Goal: Task Accomplishment & Management: Complete application form

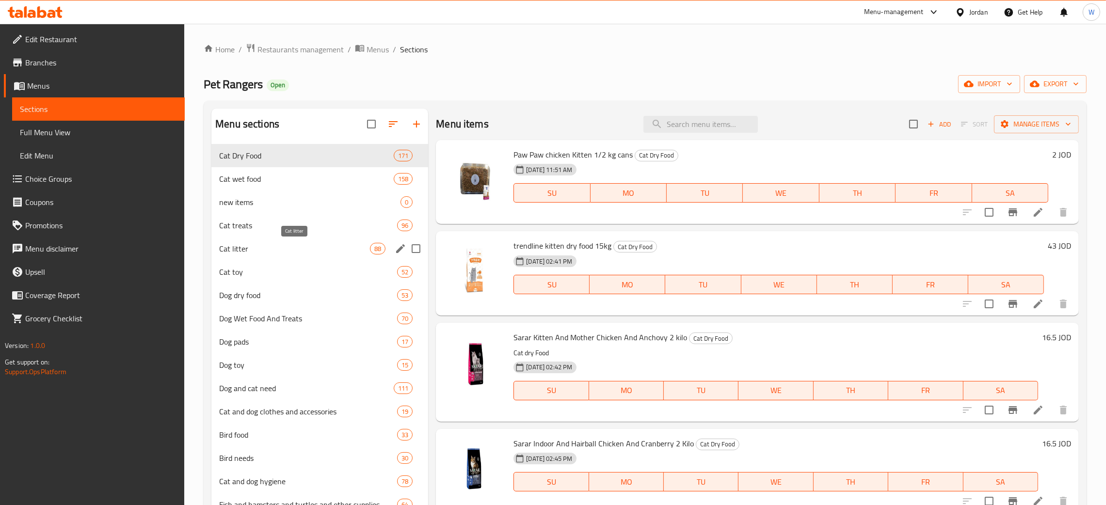
click at [274, 250] on span "Cat litter" at bounding box center [294, 249] width 151 height 12
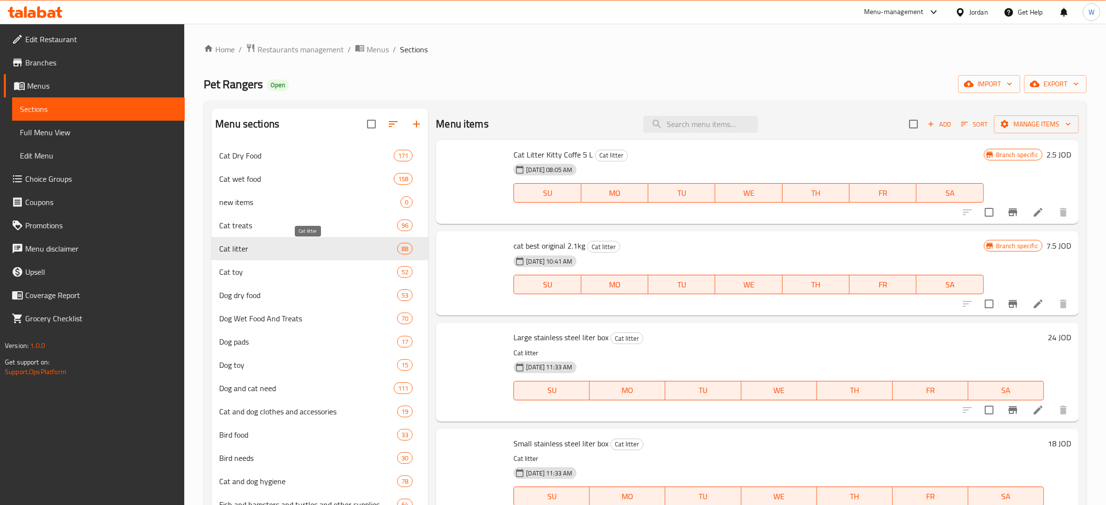
click at [929, 125] on icon "button" at bounding box center [931, 124] width 5 height 5
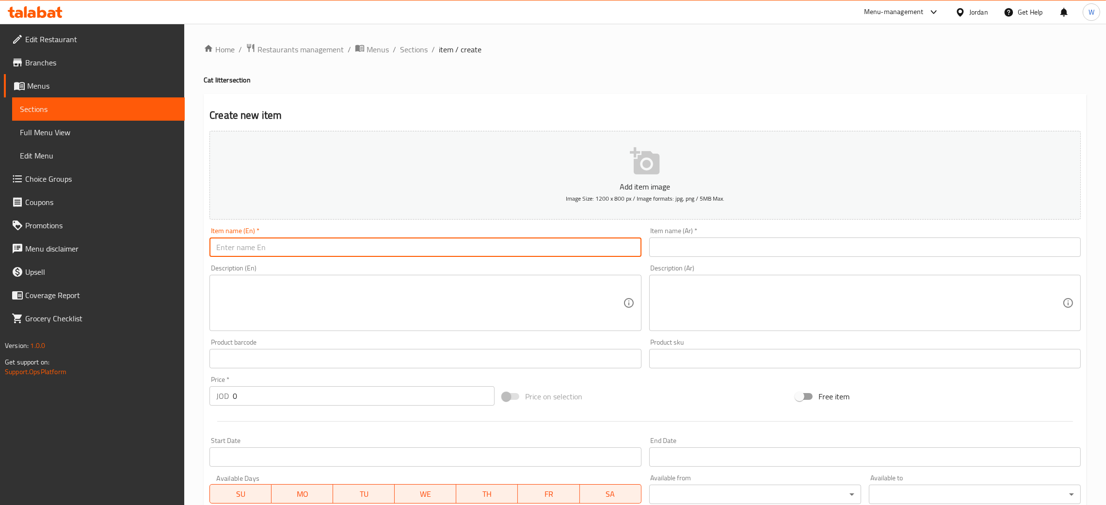
click at [414, 244] on input "text" at bounding box center [425, 247] width 432 height 19
paste input "[PERSON_NAME] [MEDICAL_DATA] 10k"
type input "[PERSON_NAME] [MEDICAL_DATA] 10k"
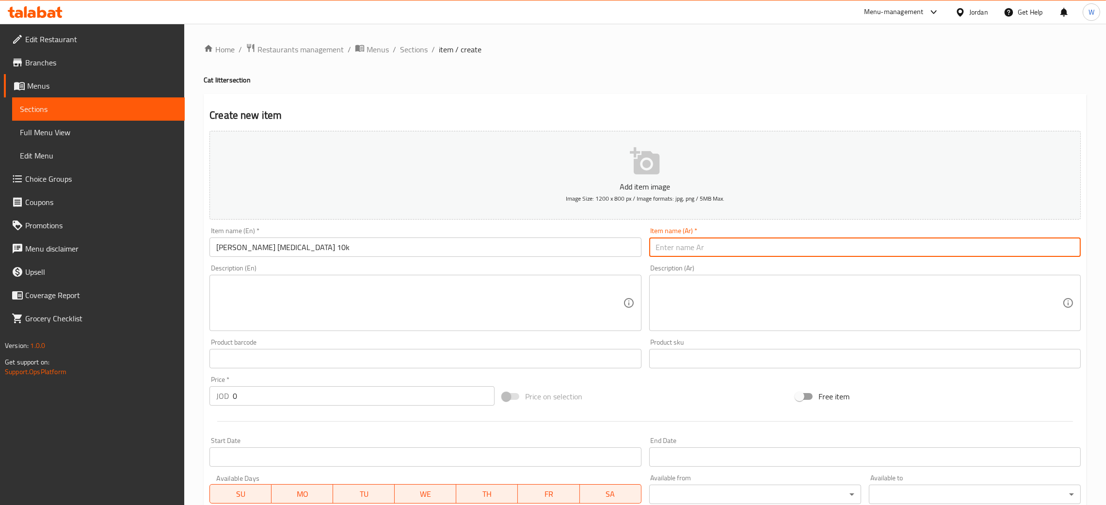
click at [684, 251] on input "text" at bounding box center [865, 247] width 432 height 19
paste input "الكربون النشط الرملي 10 كيلو"
type input "الكربون النشط الرملي 10 كيلو"
drag, startPoint x: 254, startPoint y: 389, endPoint x: 133, endPoint y: 393, distance: 120.8
click at [132, 393] on div "Edit Restaurant Branches Menus Sections Full Menu View Edit Menu Choice Groups …" at bounding box center [553, 354] width 1106 height 661
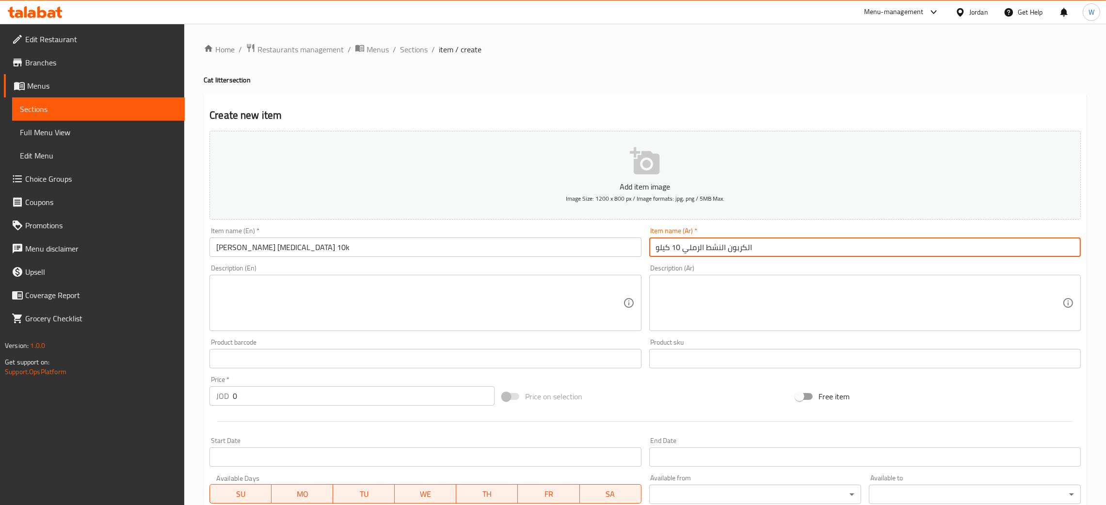
paste input "12"
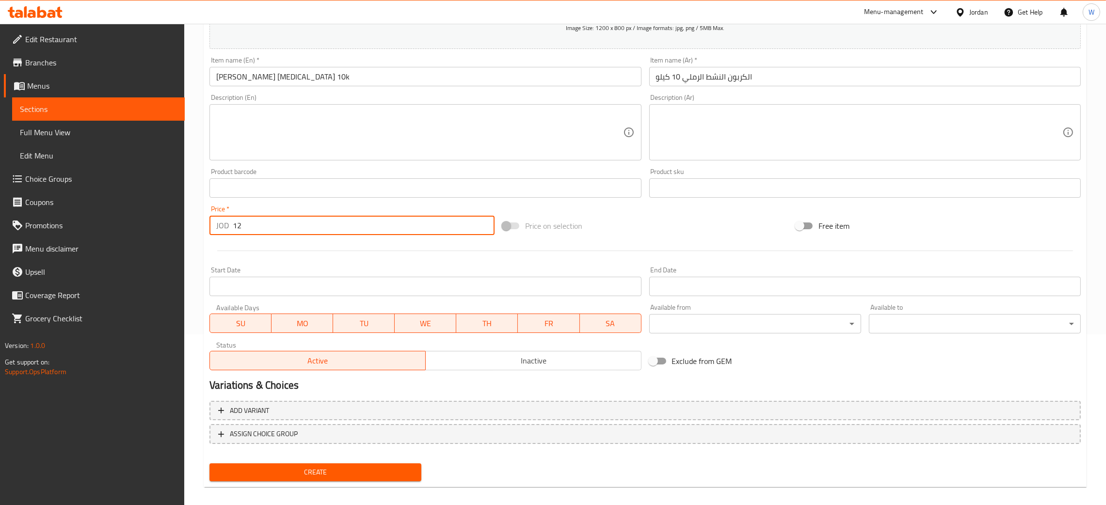
scroll to position [178, 0]
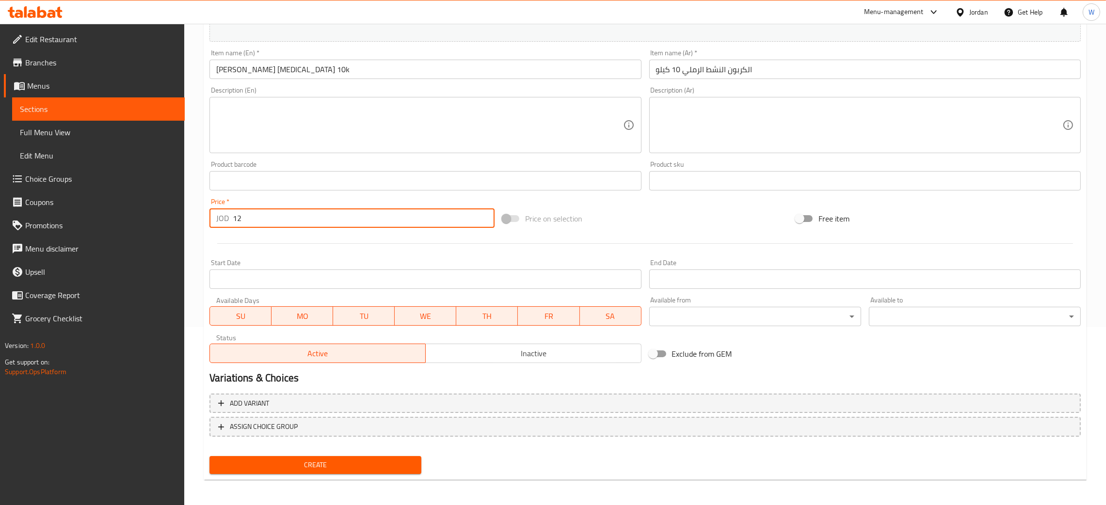
type input "12"
click at [368, 460] on span "Create" at bounding box center [315, 465] width 196 height 12
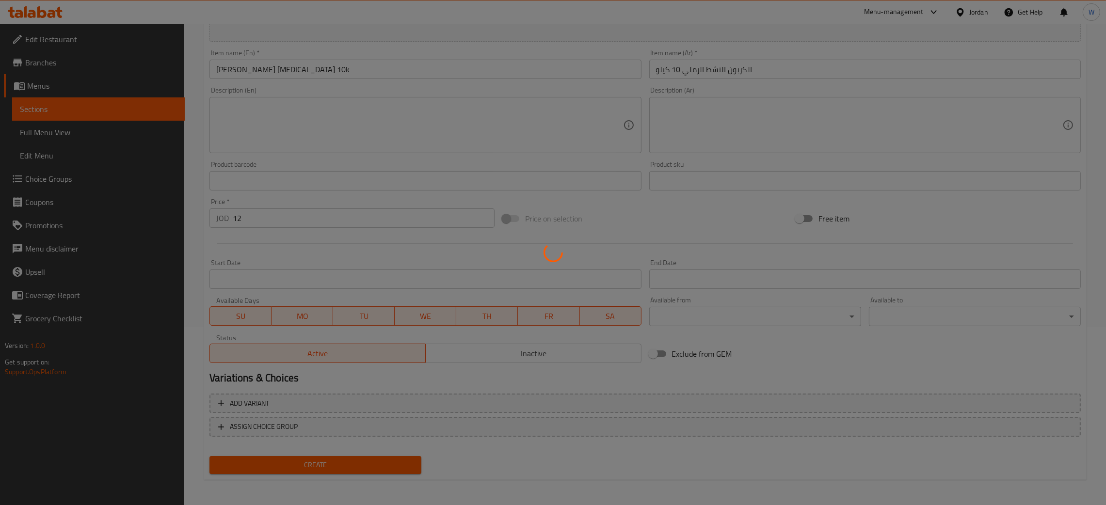
type input "0"
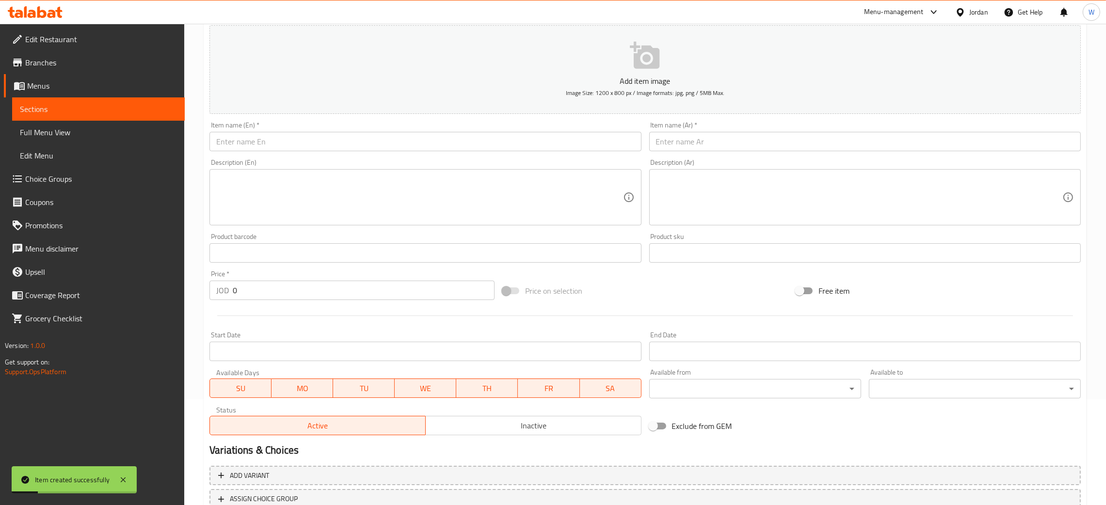
scroll to position [105, 0]
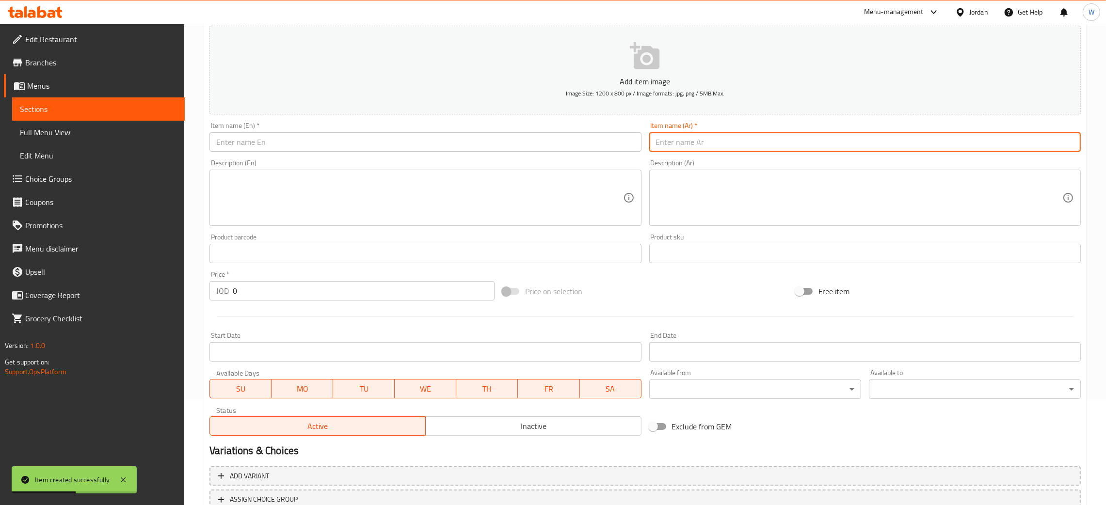
click at [711, 145] on input "text" at bounding box center [865, 141] width 432 height 19
paste input "بودرة أطفال رملية 10 كيلو"
type input "بودرة أطفال رملية 10 كيلو"
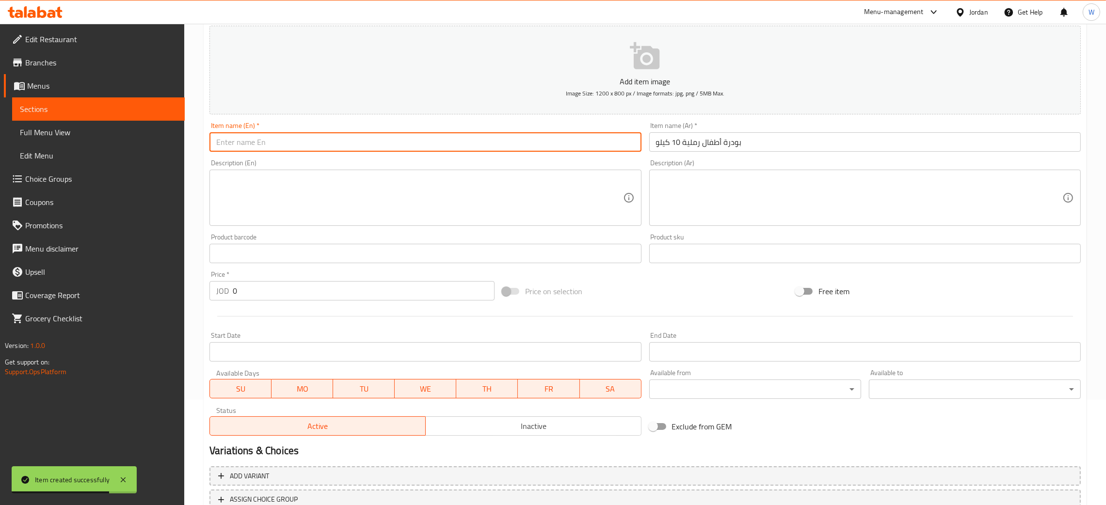
click at [496, 138] on input "text" at bounding box center [425, 141] width 432 height 19
paste input "[PERSON_NAME] [MEDICAL_DATA] 10k"
type input "[PERSON_NAME] [MEDICAL_DATA] 10k"
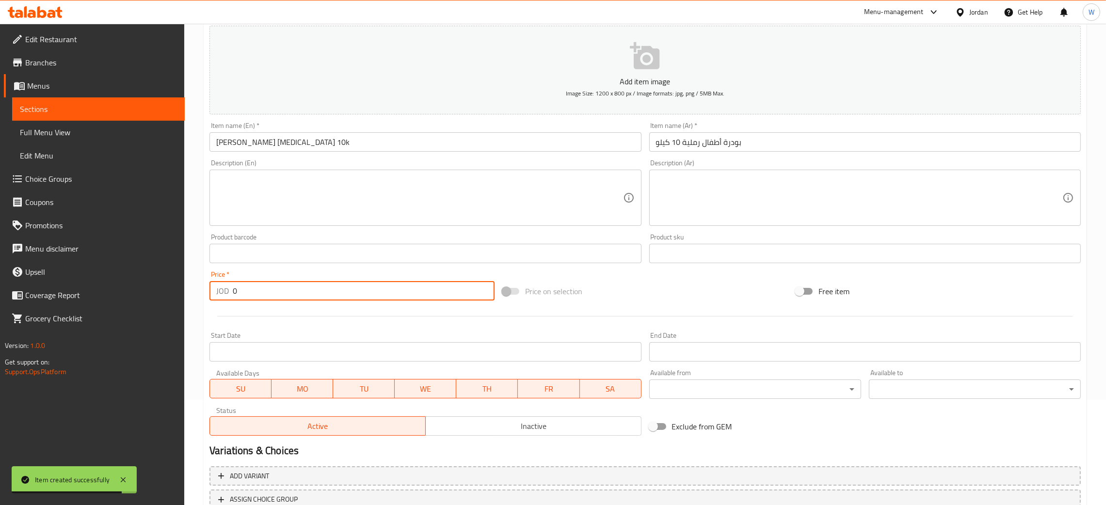
drag, startPoint x: 281, startPoint y: 290, endPoint x: 180, endPoint y: 288, distance: 100.9
click at [212, 290] on div "JOD 0 Price *" at bounding box center [351, 290] width 285 height 19
type input "12"
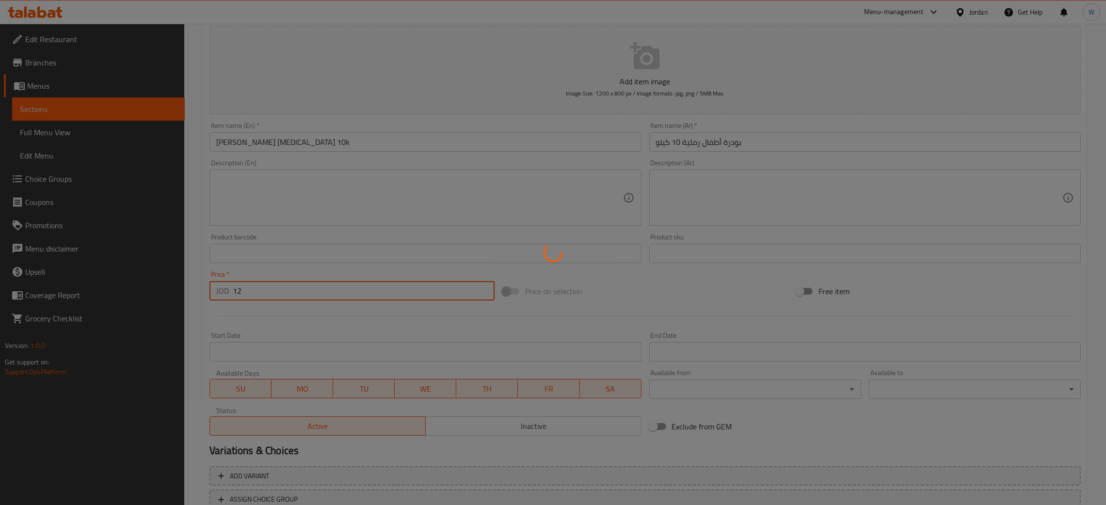
type input "0"
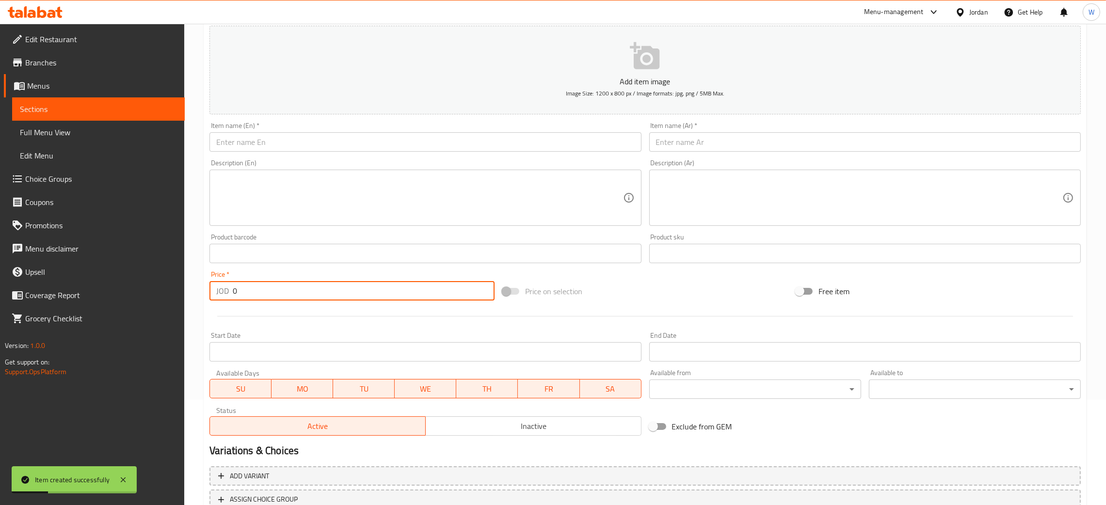
click at [680, 139] on input "text" at bounding box center [865, 141] width 432 height 19
paste input "صابون [PERSON_NAME] 10 كيلو"
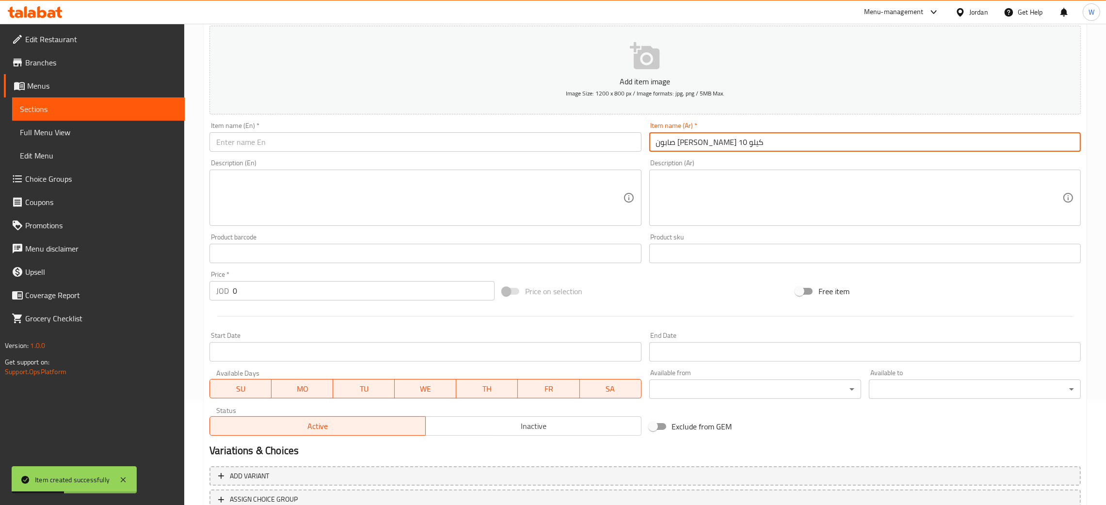
type input "صابون [PERSON_NAME] 10 كيلو"
click at [469, 128] on div "Item name (En)   * Item name (En) *" at bounding box center [425, 137] width 432 height 30
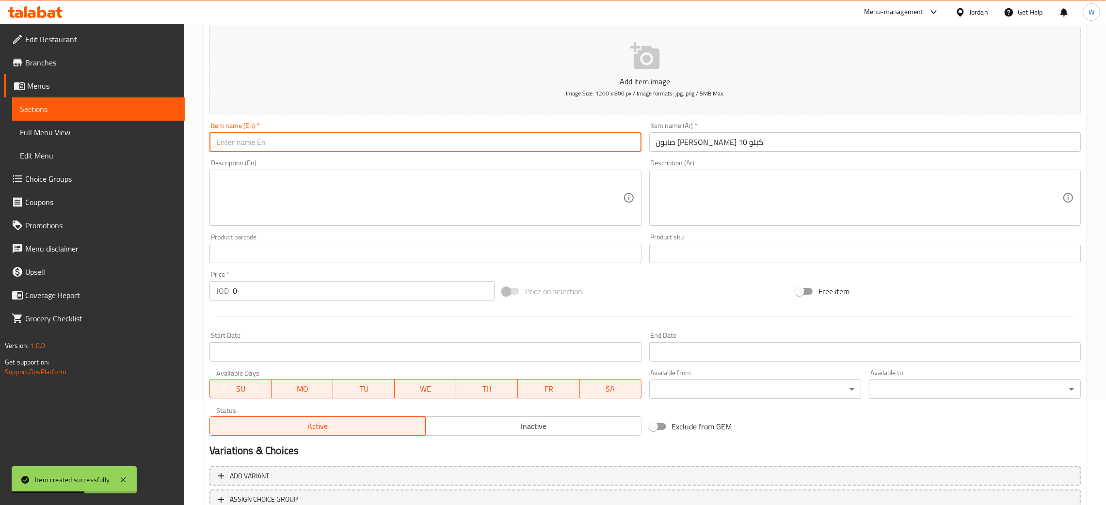
click at [452, 136] on input "text" at bounding box center [425, 141] width 432 height 19
paste input "[PERSON_NAME] marseille soap 10k"
type input "[PERSON_NAME] marseille soap 10k"
drag, startPoint x: 240, startPoint y: 292, endPoint x: 115, endPoint y: 292, distance: 124.6
click at [123, 292] on div "Edit Restaurant Branches Menus Sections Full Menu View Edit Menu Choice Groups …" at bounding box center [553, 249] width 1106 height 661
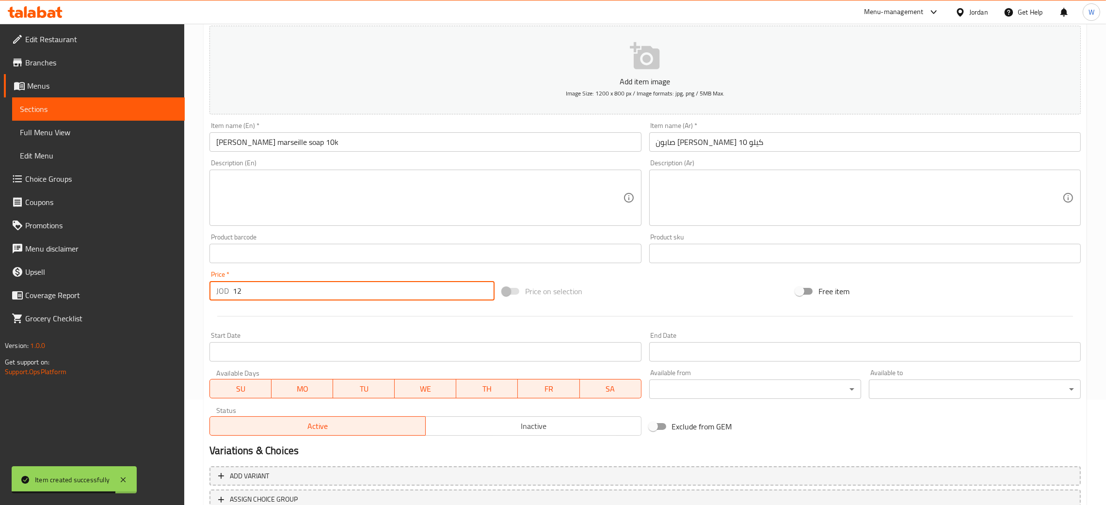
type input "12"
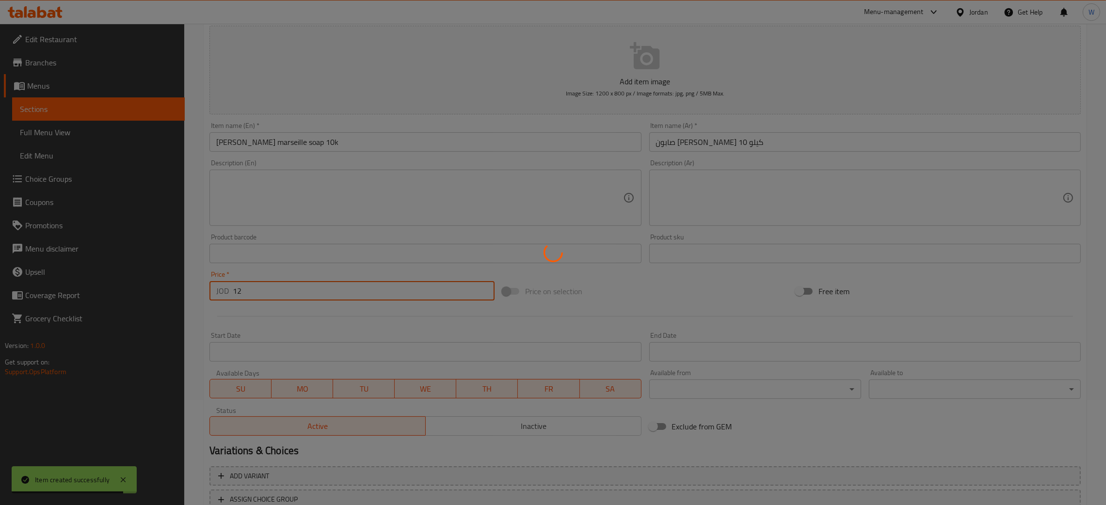
type input "0"
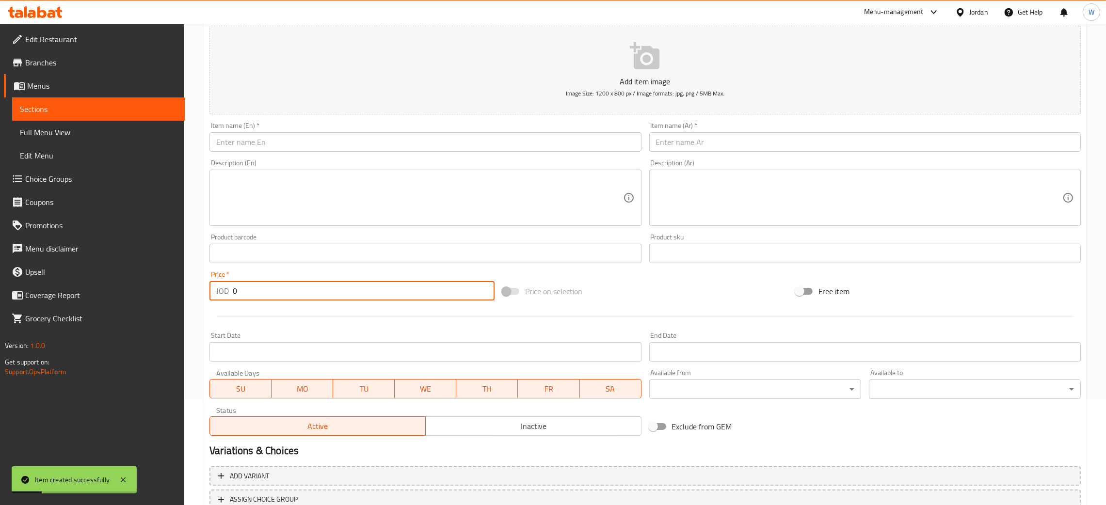
click at [362, 146] on input "text" at bounding box center [425, 141] width 432 height 19
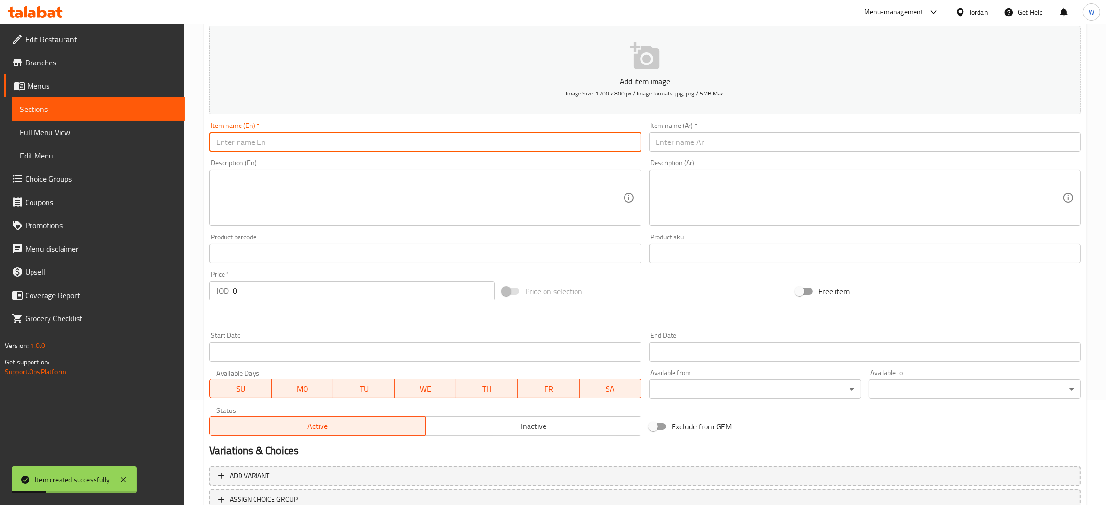
paste input "[PERSON_NAME] ocean breeze 10k"
type input "[PERSON_NAME] ocean breeze 10k"
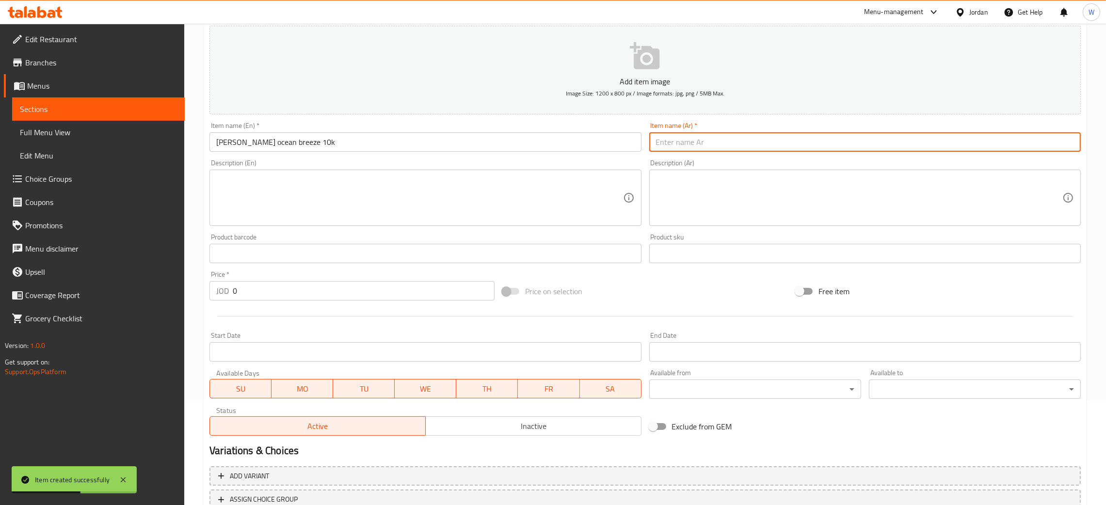
click at [693, 141] on input "text" at bounding box center [865, 141] width 432 height 19
paste input "نسيم المحيط الرملي 10 كيلومتر"
type input "نسيم المحيط الرملي 10 كيلومتر"
drag, startPoint x: 324, startPoint y: 292, endPoint x: 183, endPoint y: 290, distance: 141.1
click at [183, 290] on div "Edit Restaurant Branches Menus Sections Full Menu View Edit Menu Choice Groups …" at bounding box center [553, 249] width 1106 height 661
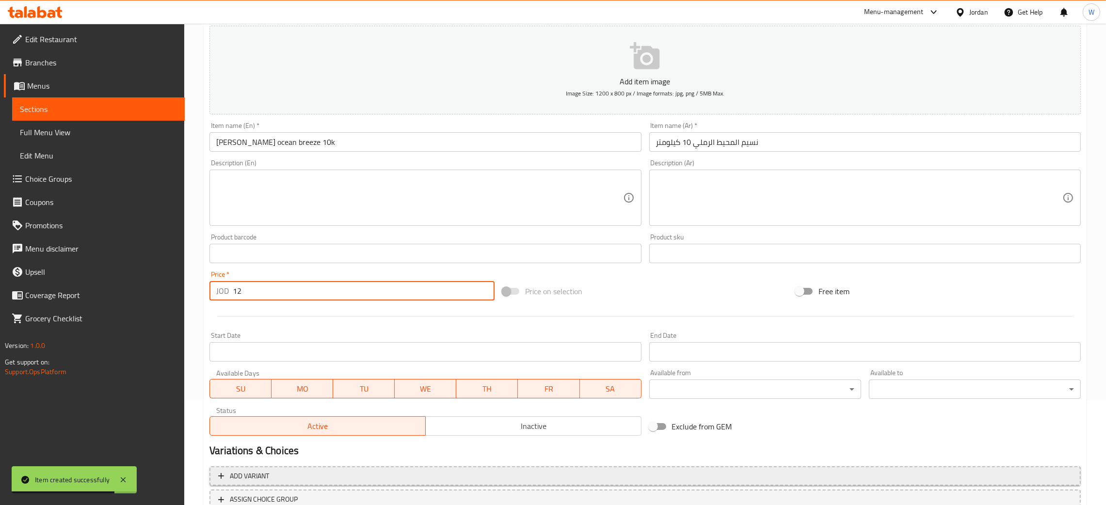
scroll to position [178, 0]
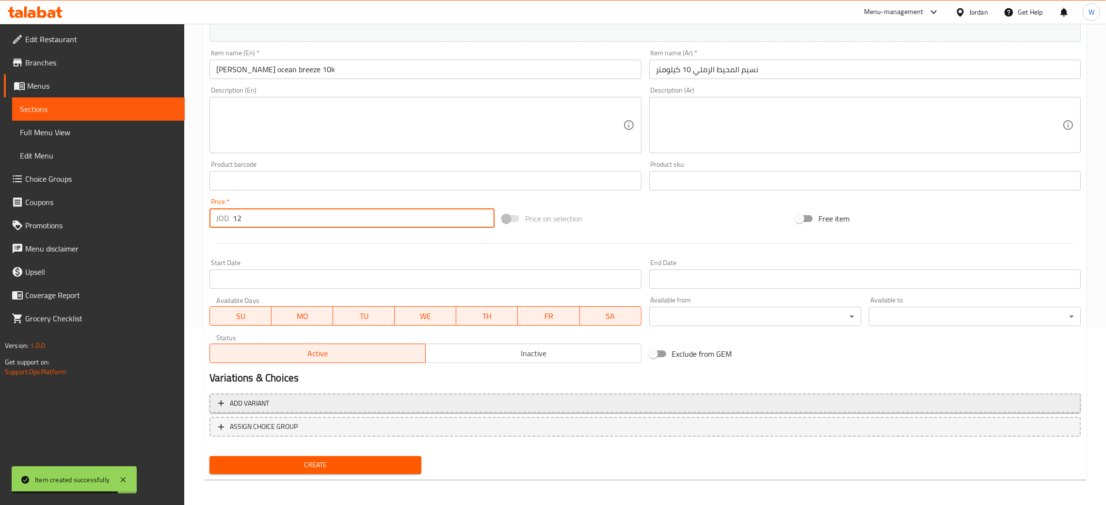
type input "12"
click at [209, 456] on button "Create" at bounding box center [315, 465] width 212 height 18
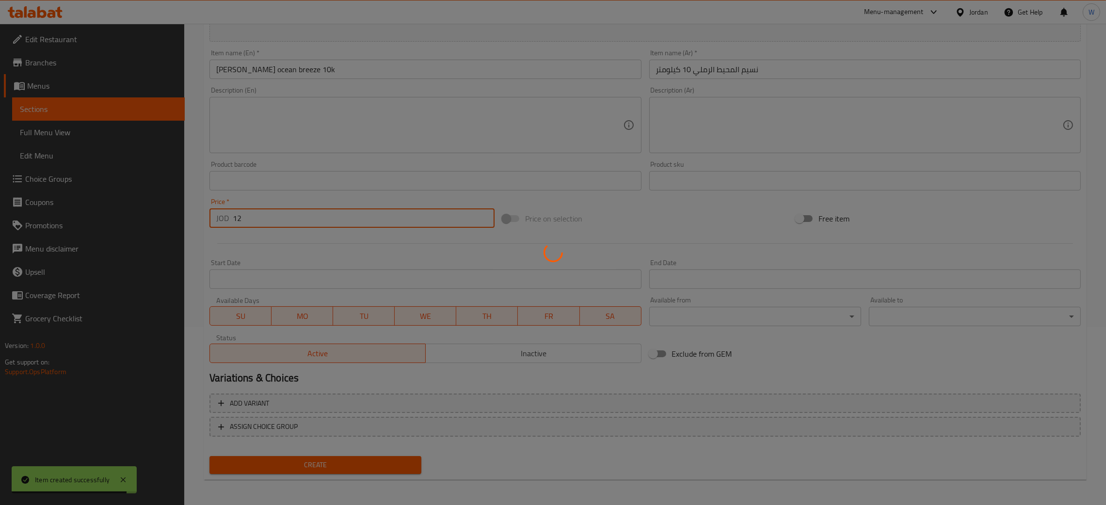
type input "0"
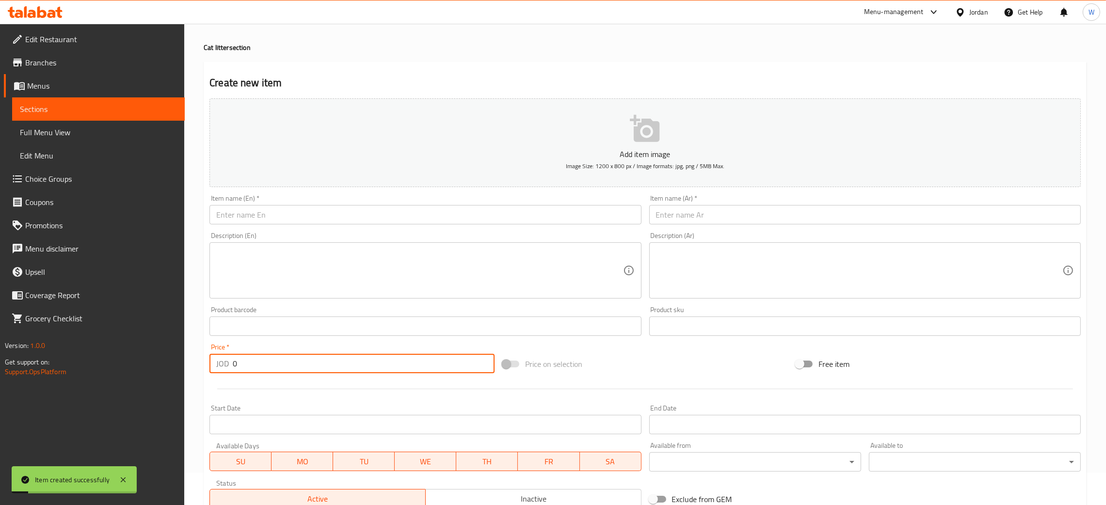
scroll to position [0, 0]
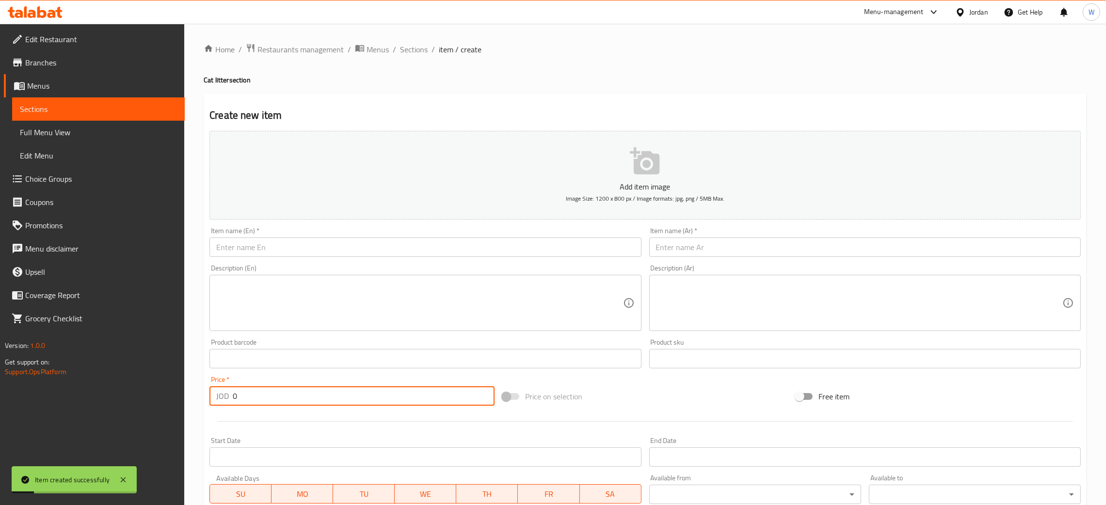
drag, startPoint x: 410, startPoint y: 48, endPoint x: 601, endPoint y: 1, distance: 197.4
click at [411, 48] on span "Sections" at bounding box center [414, 50] width 28 height 12
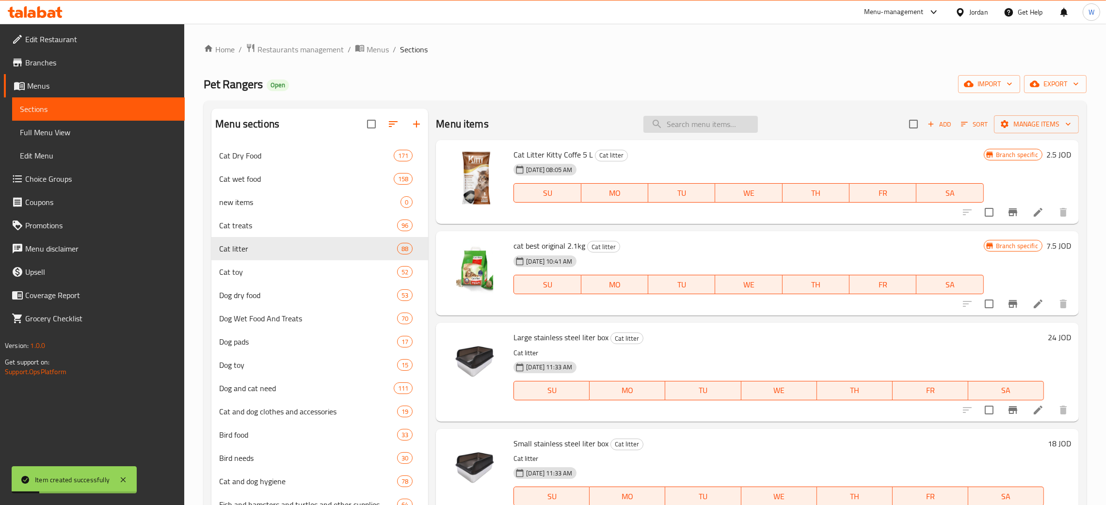
click at [718, 124] on input "search" at bounding box center [701, 124] width 114 height 17
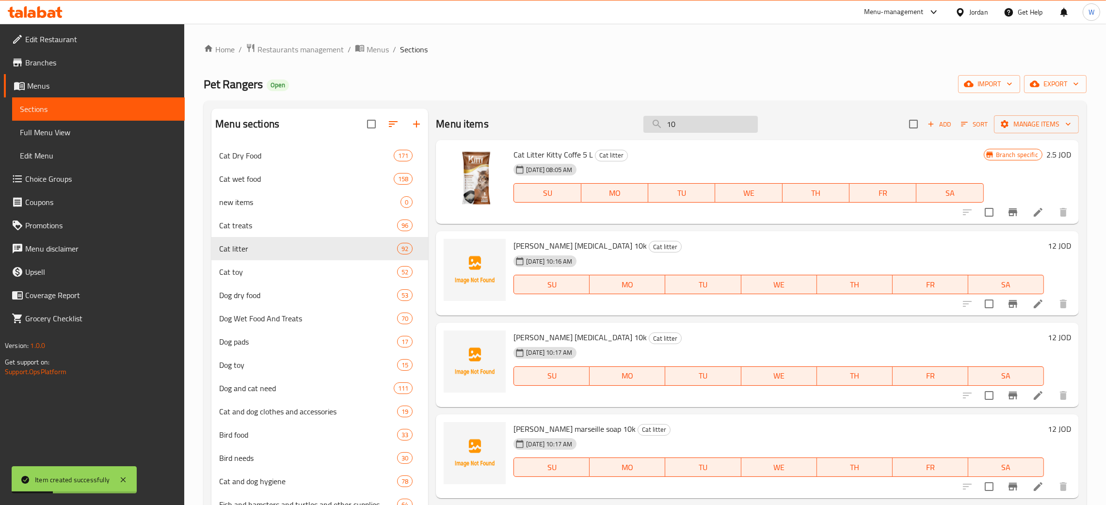
type input "1"
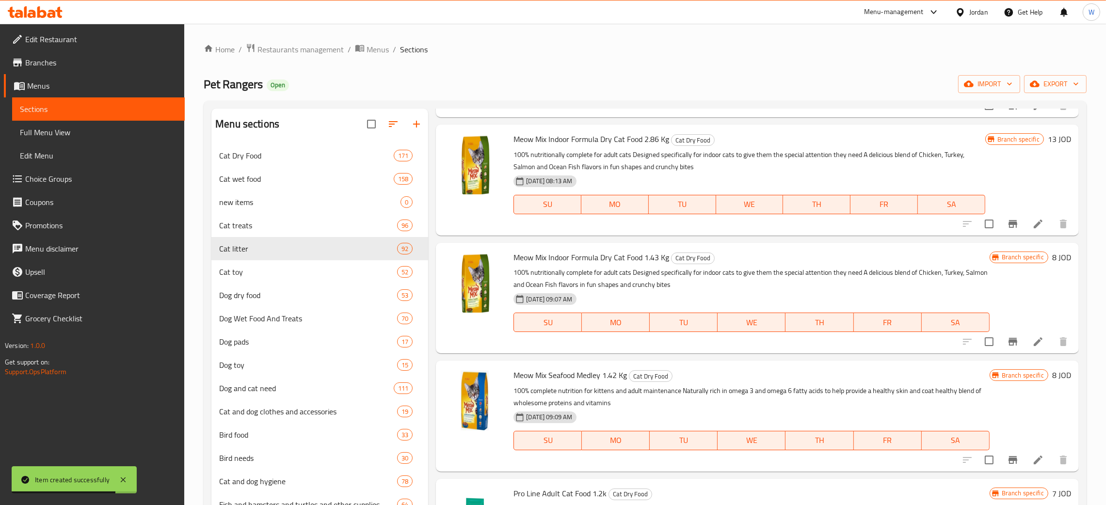
type input "1"
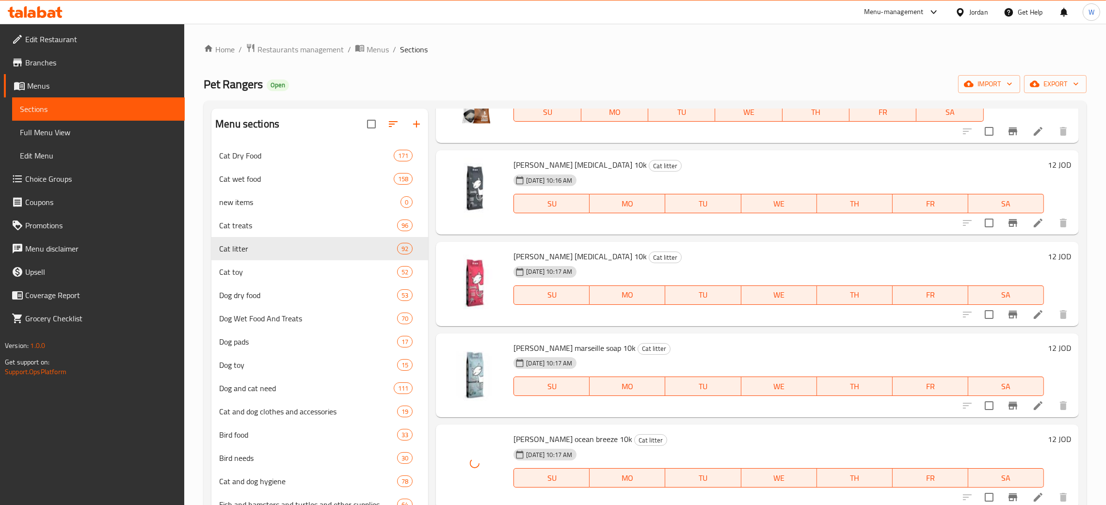
scroll to position [154, 0]
